Goal: Task Accomplishment & Management: Manage account settings

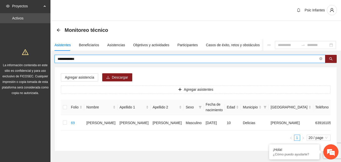
click at [84, 57] on input "**********" at bounding box center [188, 59] width 261 height 6
type input "*"
type input "**********"
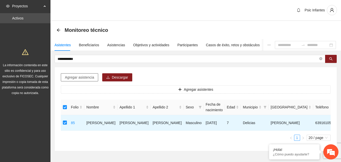
click at [79, 79] on span "Agregar asistencia" at bounding box center [79, 77] width 29 height 6
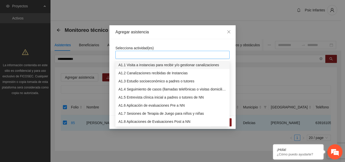
click at [153, 58] on div at bounding box center [172, 55] width 111 height 6
click at [141, 114] on div "A1.7 Sesiones de Terapia de Juego para niños y niñas" at bounding box center [172, 113] width 108 height 6
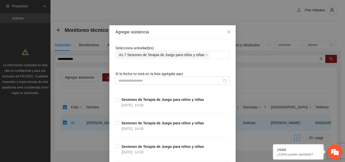
click at [173, 29] on div "Agregar asistencia" at bounding box center [172, 32] width 114 height 6
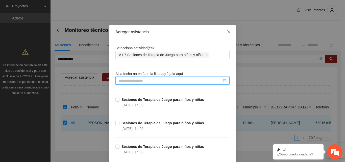
click at [141, 81] on input at bounding box center [169, 81] width 103 height 6
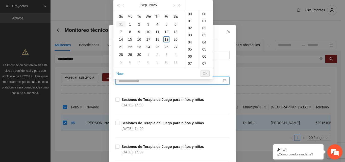
click at [166, 40] on div "19" at bounding box center [166, 39] width 6 height 6
click at [202, 15] on div "00" at bounding box center [205, 13] width 14 height 7
type input "**********"
click at [206, 73] on span "OK" at bounding box center [204, 74] width 5 height 6
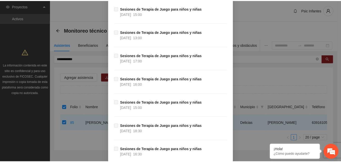
scroll to position [4500, 0]
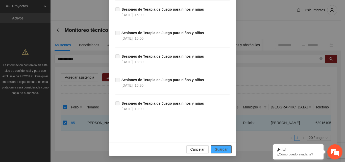
click at [226, 150] on button "Guardar" at bounding box center [220, 149] width 21 height 8
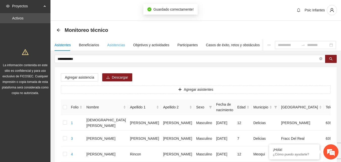
click at [117, 40] on div "Asistencias" at bounding box center [116, 45] width 18 height 12
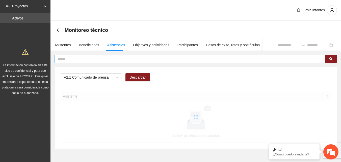
click at [114, 56] on span at bounding box center [189, 59] width 271 height 8
click at [114, 60] on input "text" at bounding box center [188, 59] width 261 height 6
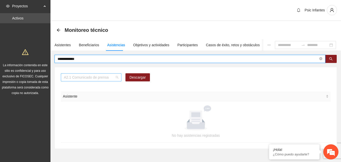
scroll to position [65, 0]
click at [117, 78] on span "A2.1 Comunicado de prensa" at bounding box center [91, 77] width 54 height 8
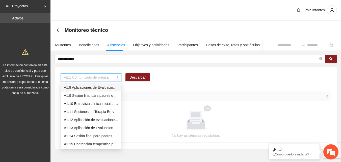
scroll to position [48, 0]
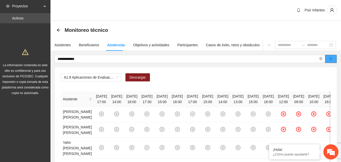
click at [331, 61] on span "search" at bounding box center [331, 59] width 4 height 4
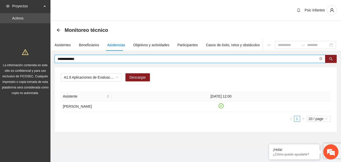
click at [87, 59] on input "**********" at bounding box center [188, 59] width 261 height 6
type input "*"
click at [109, 76] on span "A1.8 Aplicaciones de Evaluaciones Post a NN" at bounding box center [91, 77] width 54 height 8
type input "**********"
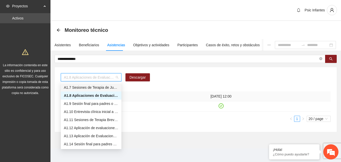
click at [105, 85] on div "A1.7 Sesiones de Terapia de Juego para niños y niñas" at bounding box center [91, 87] width 54 height 6
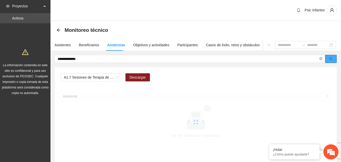
click at [332, 59] on button "button" at bounding box center [331, 59] width 12 height 8
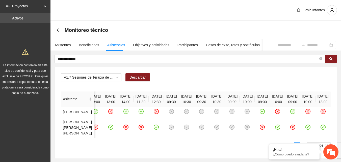
scroll to position [0, 228]
click at [58, 30] on icon "arrow-left" at bounding box center [58, 30] width 4 height 4
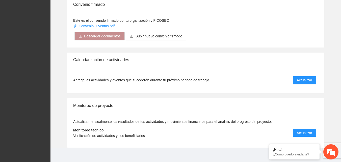
scroll to position [405, 0]
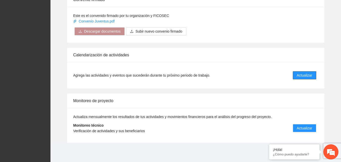
click at [304, 78] on button "Actualizar" at bounding box center [304, 75] width 23 height 8
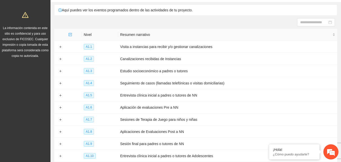
scroll to position [44, 0]
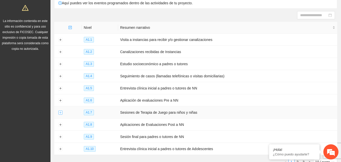
click at [61, 112] on button "Expand row" at bounding box center [60, 112] width 4 height 4
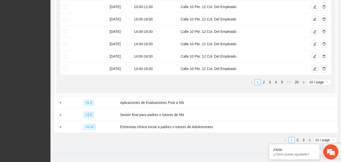
scroll to position [257, 0]
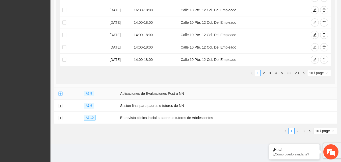
click at [61, 92] on button "Expand row" at bounding box center [60, 94] width 4 height 4
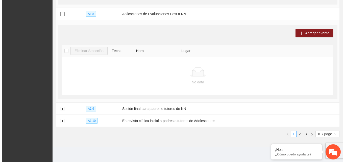
scroll to position [340, 0]
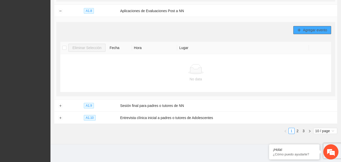
drag, startPoint x: 302, startPoint y: 20, endPoint x: 303, endPoint y: 26, distance: 6.5
click at [303, 26] on div "Agregar evento Eliminar Selección Fecha Hora Lugar No data" at bounding box center [195, 59] width 279 height 74
click at [303, 27] on span "Agregar evento" at bounding box center [315, 30] width 24 height 6
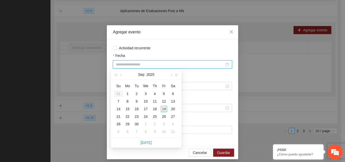
click at [135, 66] on input "Fecha" at bounding box center [170, 65] width 108 height 6
type input "**********"
click at [163, 110] on div "19" at bounding box center [164, 109] width 6 height 6
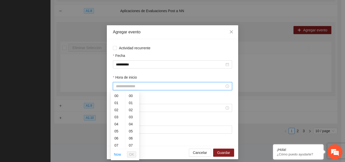
click at [129, 87] on input "Hora de inicio" at bounding box center [170, 86] width 108 height 6
click at [116, 129] on div "12" at bounding box center [118, 129] width 14 height 7
type input "*****"
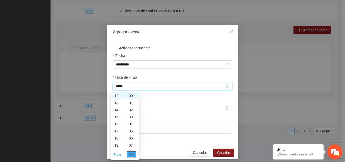
click at [131, 153] on span "OK" at bounding box center [131, 154] width 5 height 6
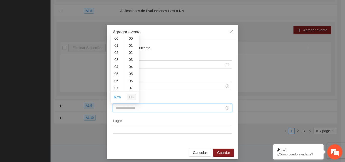
click at [127, 109] on input "Hora de fin" at bounding box center [170, 108] width 108 height 6
click at [118, 81] on div "13" at bounding box center [118, 79] width 14 height 7
type input "*****"
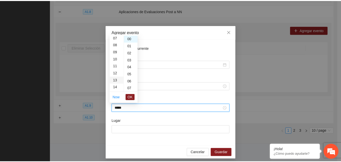
scroll to position [92, 0]
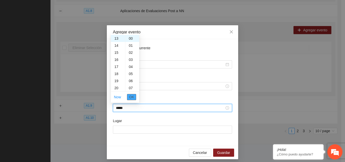
click at [132, 97] on span "OK" at bounding box center [131, 97] width 5 height 6
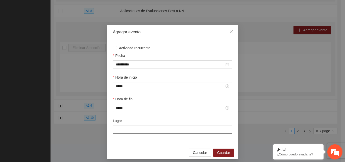
click at [136, 132] on input "Lugar" at bounding box center [172, 129] width 119 height 8
type input "**********"
click at [220, 154] on span "Guardar" at bounding box center [223, 153] width 13 height 6
